Goal: Information Seeking & Learning: Check status

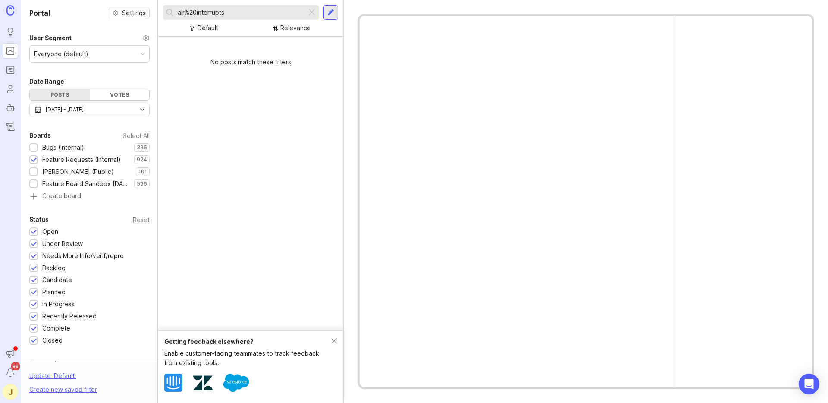
click at [64, 109] on div "[DATE] - [DATE]" at bounding box center [65, 109] width 38 height 9
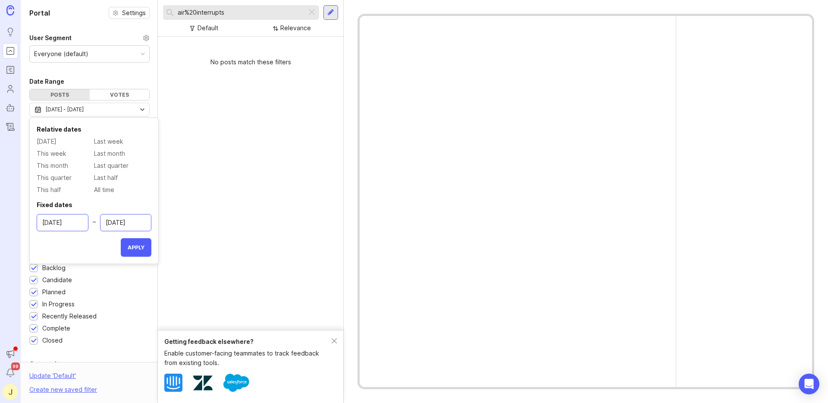
click at [57, 225] on input "[DATE]" at bounding box center [62, 222] width 41 height 9
type input "[DATE]"
click at [121, 223] on input "[DATE]" at bounding box center [126, 222] width 41 height 9
type input "[DATE]"
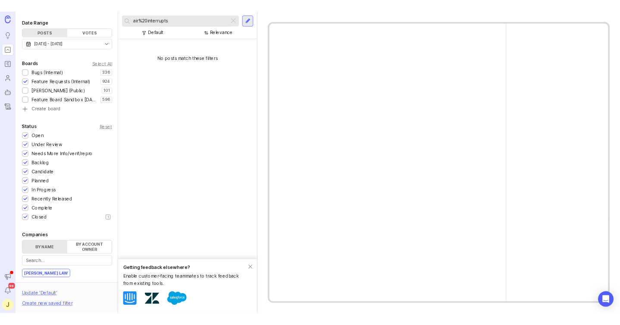
scroll to position [149, 0]
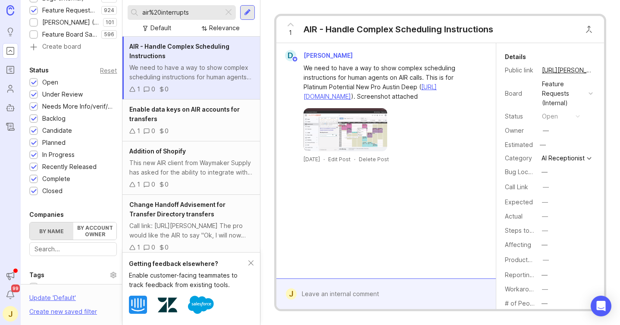
scroll to position [149, 0]
